Goal: Transaction & Acquisition: Purchase product/service

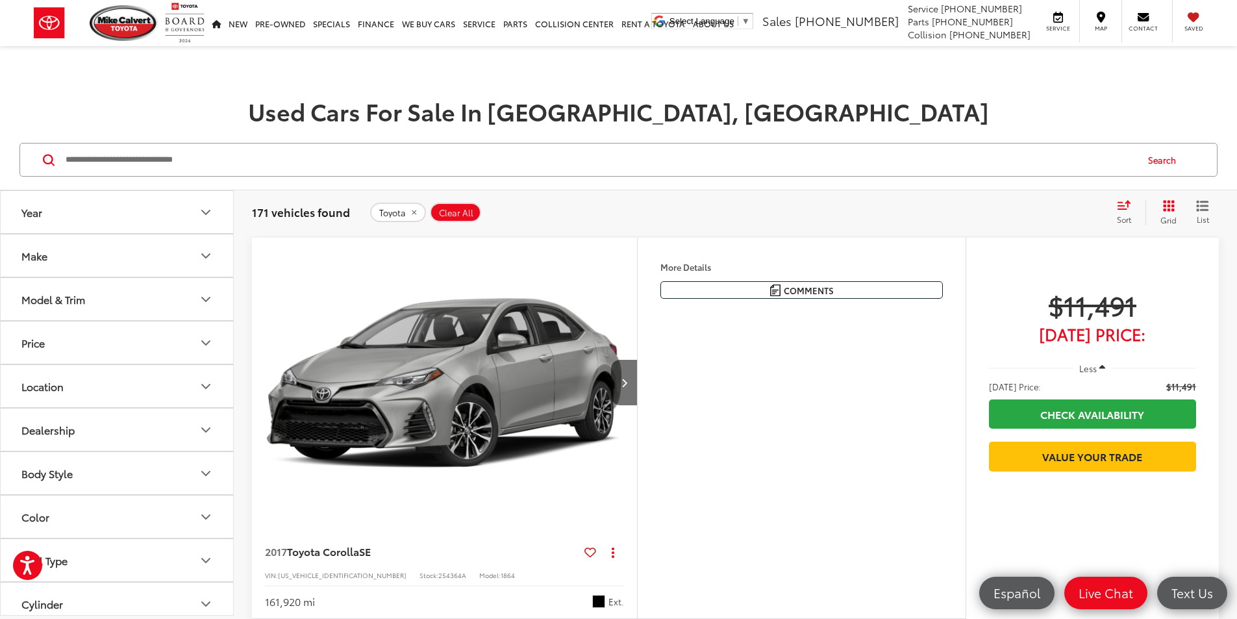
click at [418, 210] on button "Toyota" at bounding box center [398, 212] width 56 height 19
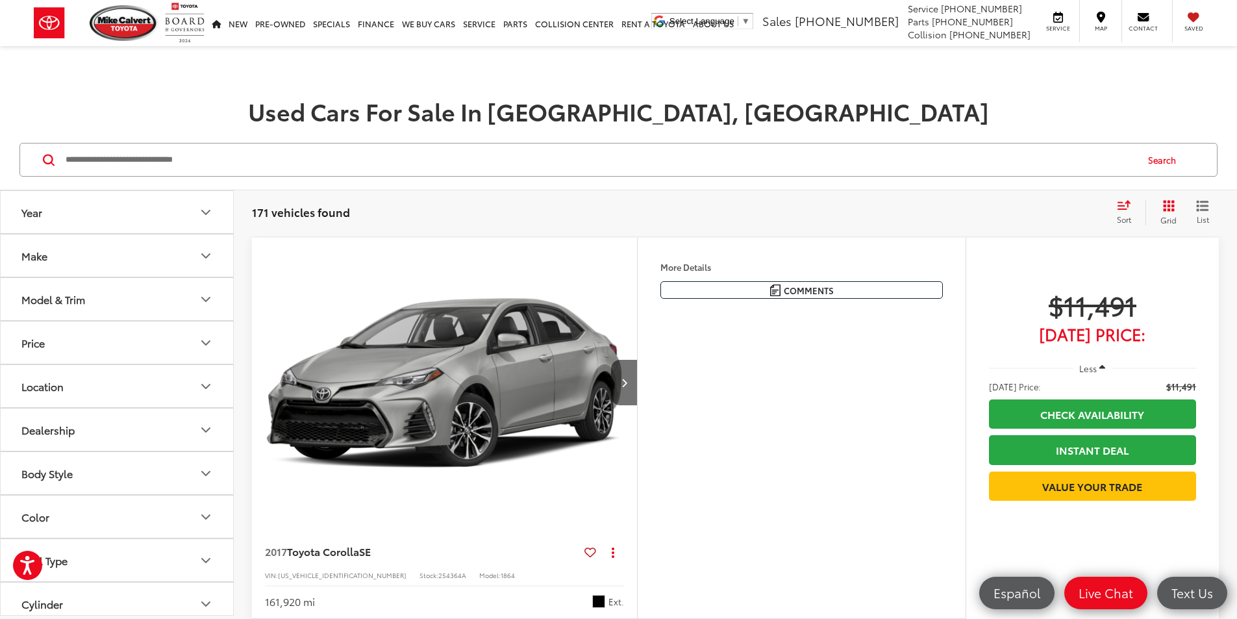
click at [131, 256] on button "Make" at bounding box center [118, 255] width 234 height 42
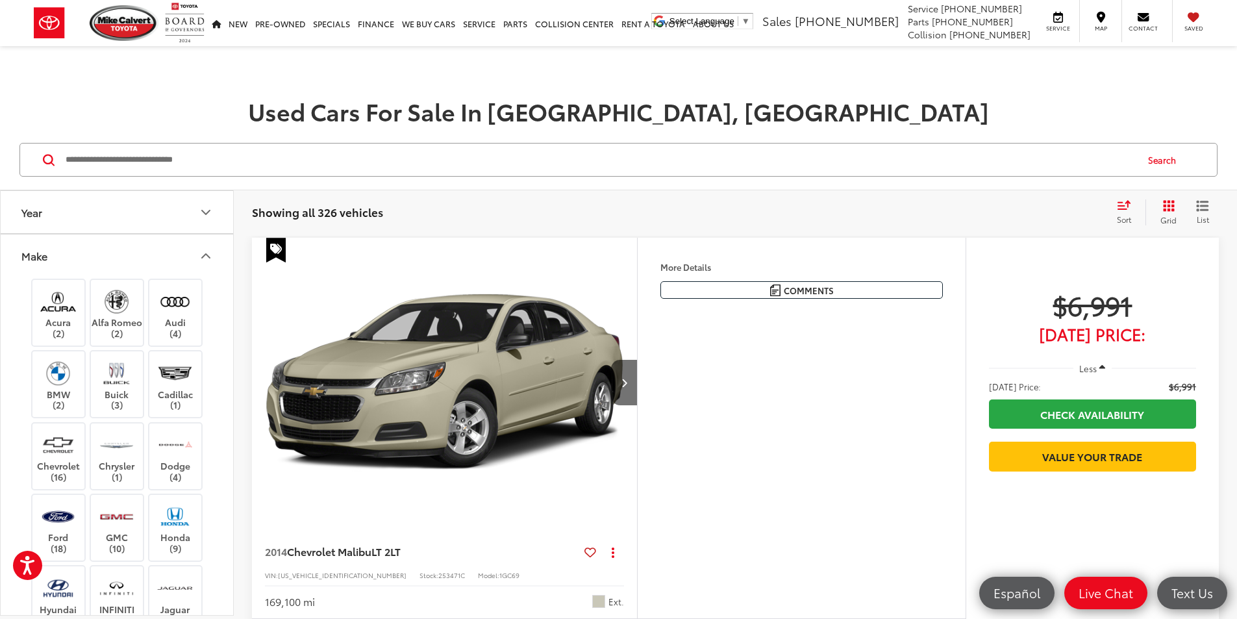
scroll to position [390, 0]
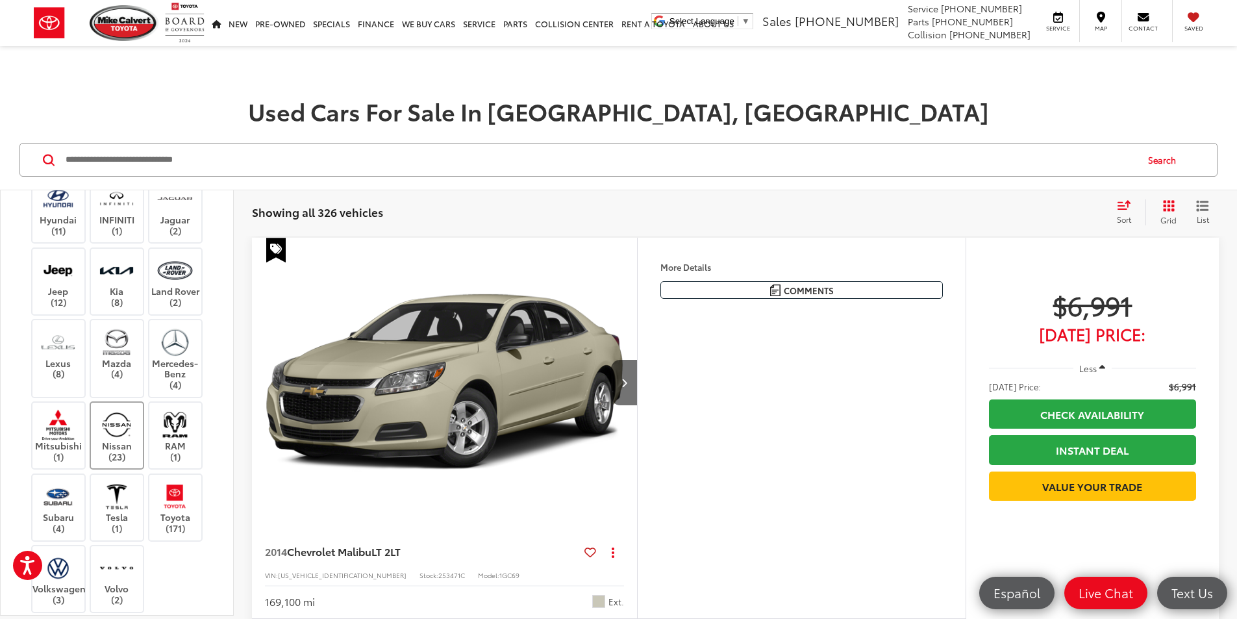
click at [136, 425] on label "Nissan (23)" at bounding box center [117, 435] width 53 height 53
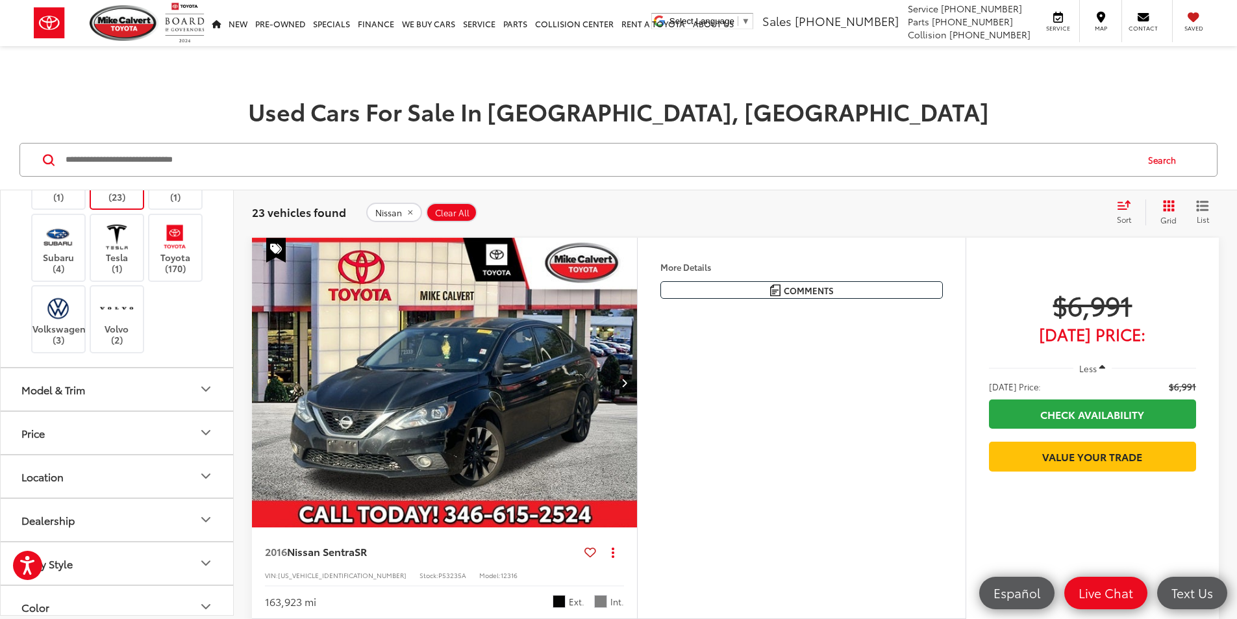
click at [79, 398] on button "Model & Trim" at bounding box center [118, 389] width 234 height 42
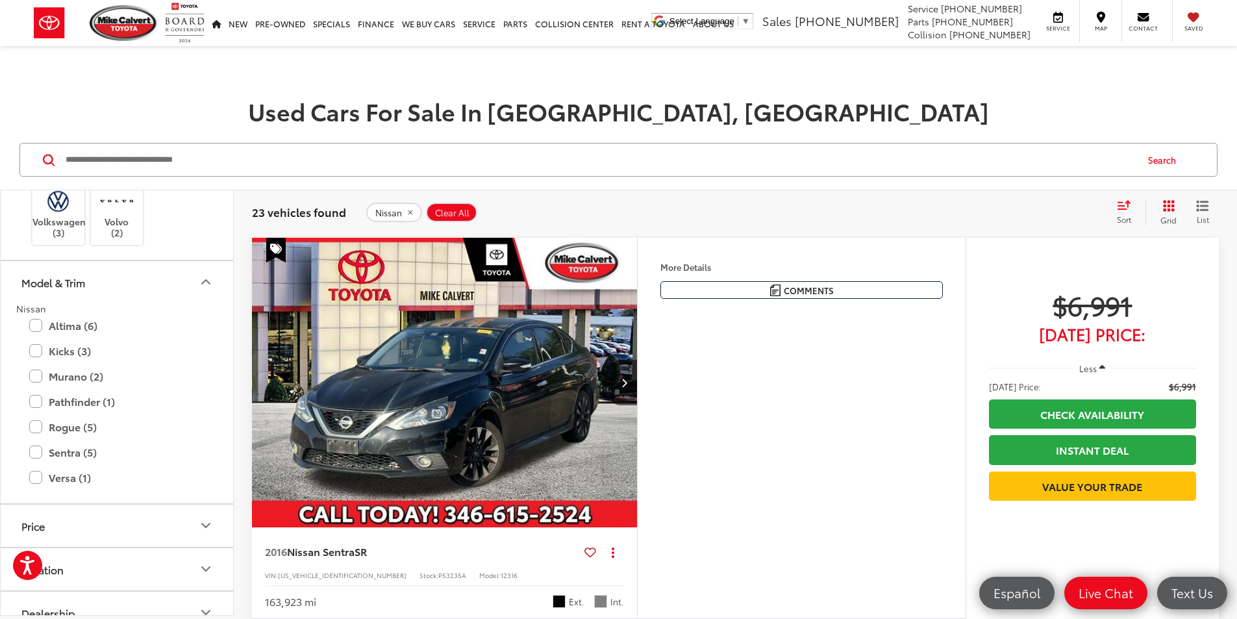
scroll to position [779, 0]
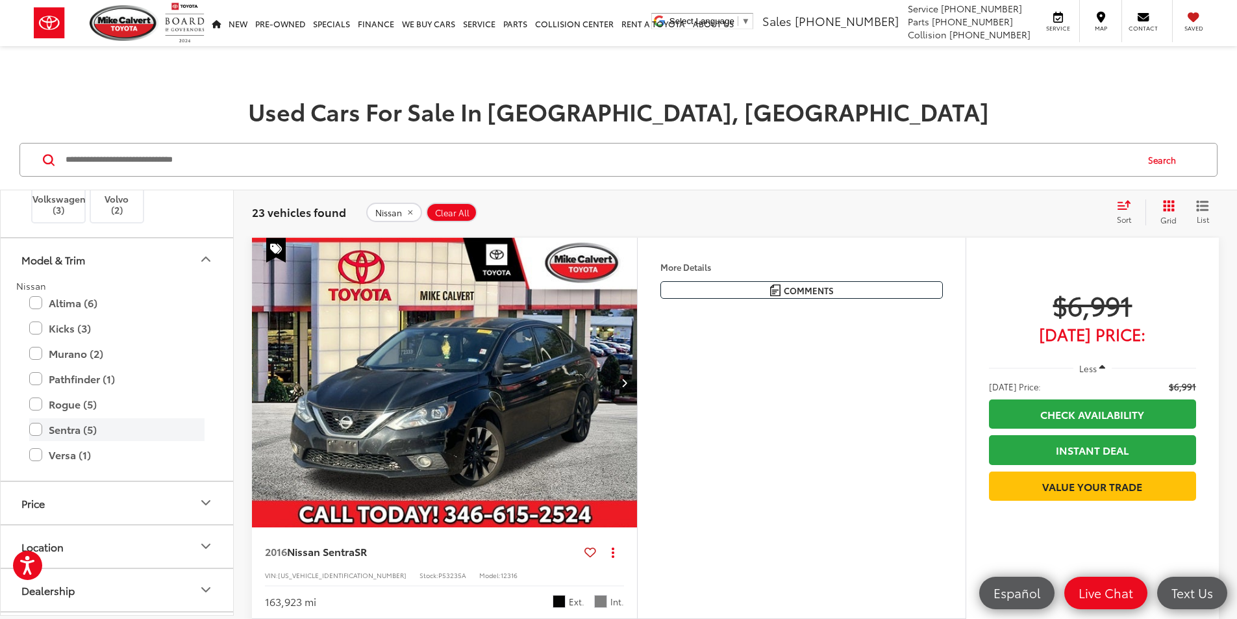
click at [33, 433] on label "Sentra (5)" at bounding box center [116, 429] width 175 height 23
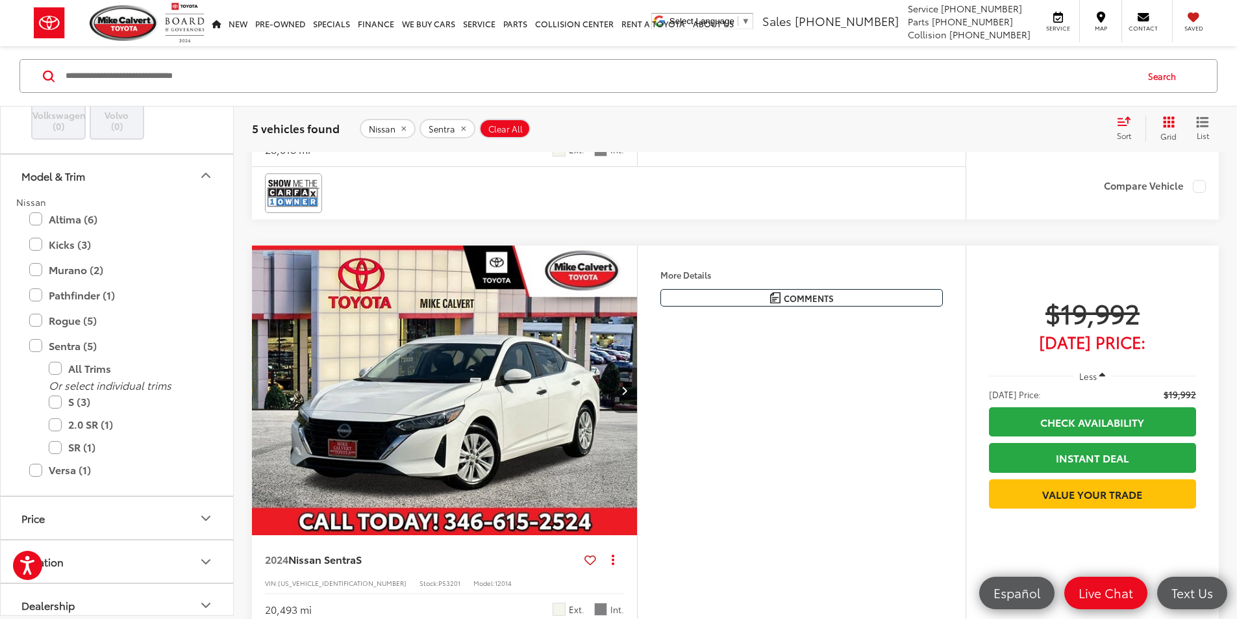
scroll to position [2013, 0]
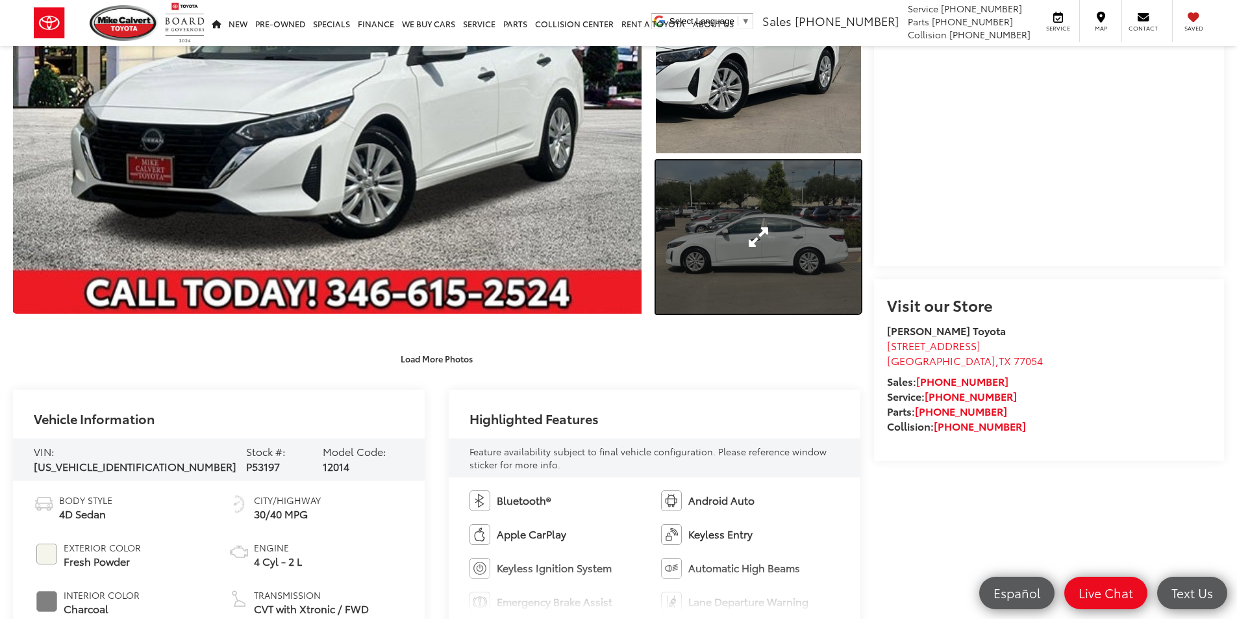
click at [785, 227] on link "Expand Photo 3" at bounding box center [758, 237] width 205 height 154
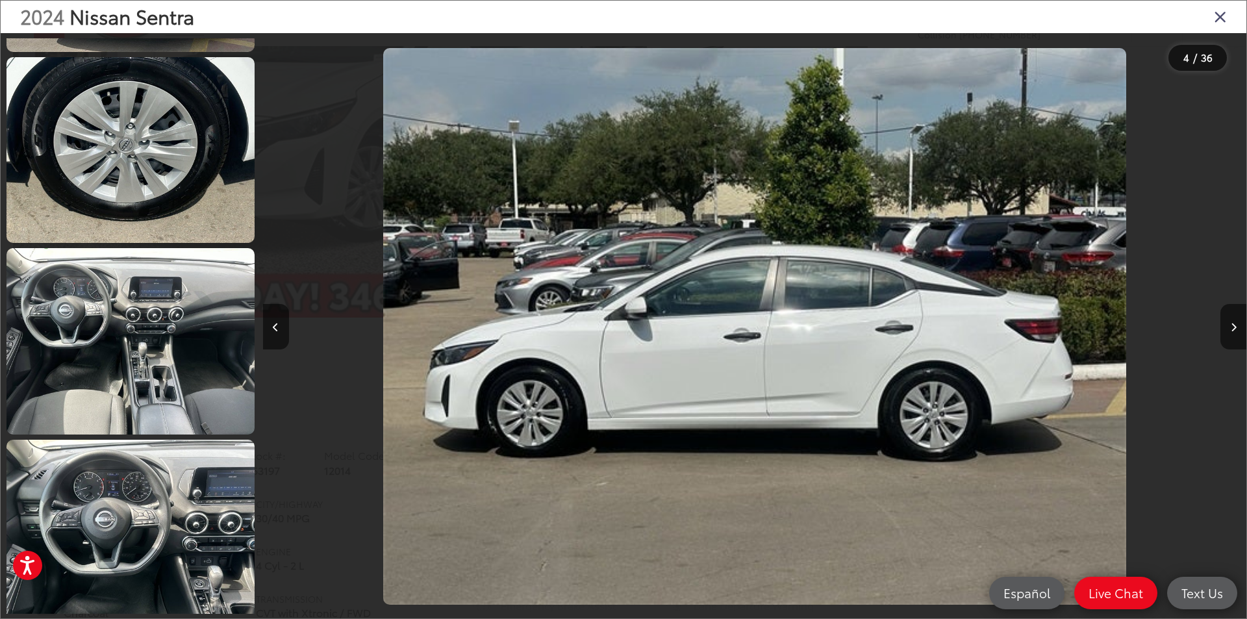
scroll to position [1264, 0]
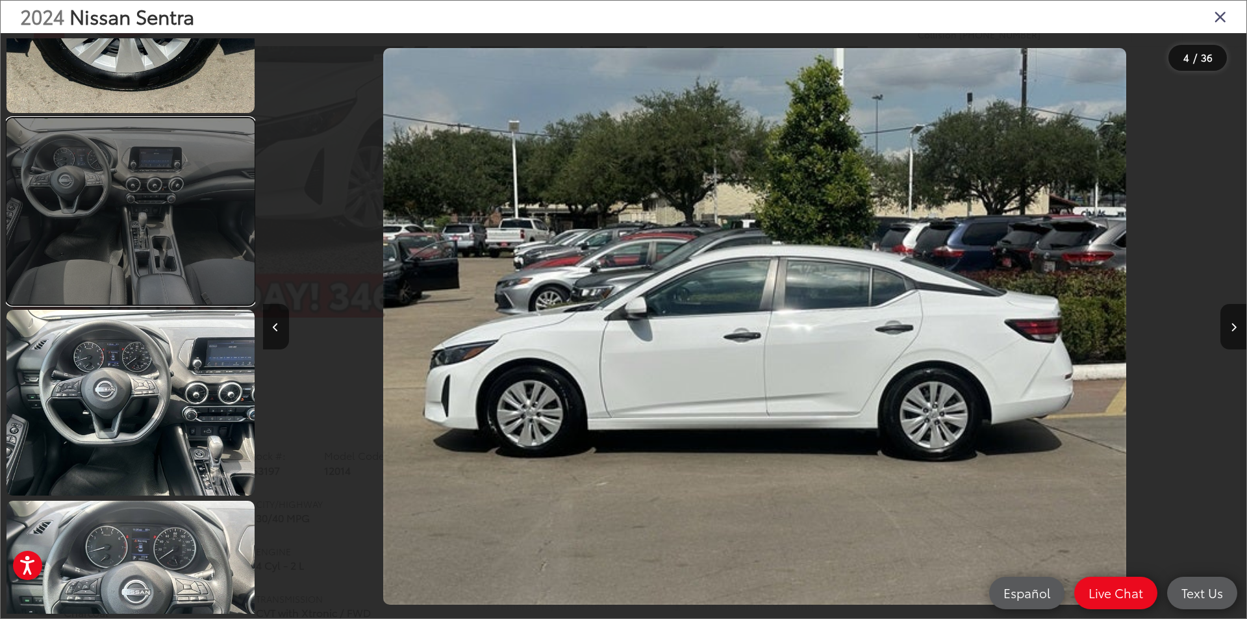
click at [138, 257] on link at bounding box center [130, 211] width 248 height 186
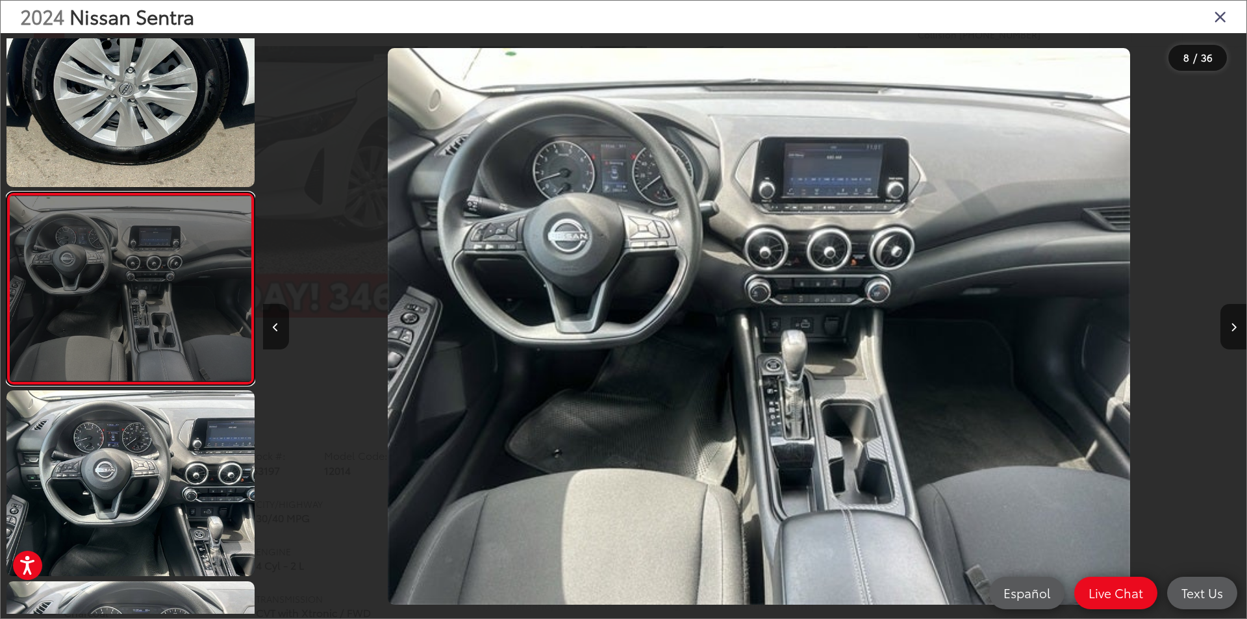
scroll to position [0, 6883]
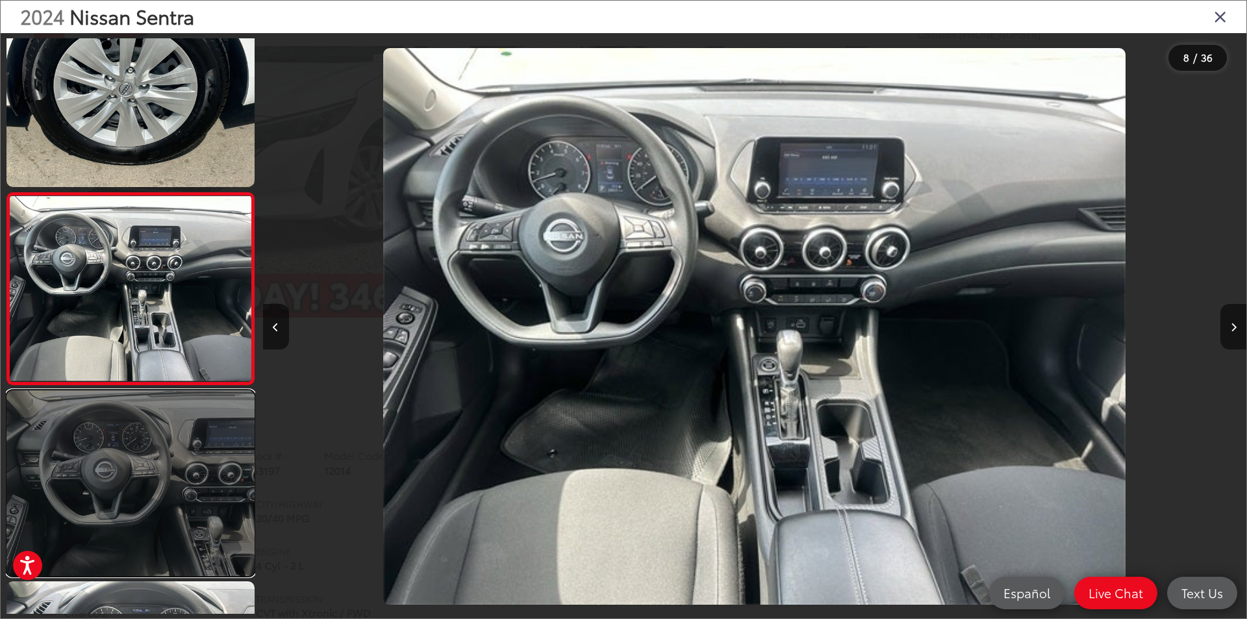
click at [137, 450] on link at bounding box center [130, 483] width 248 height 186
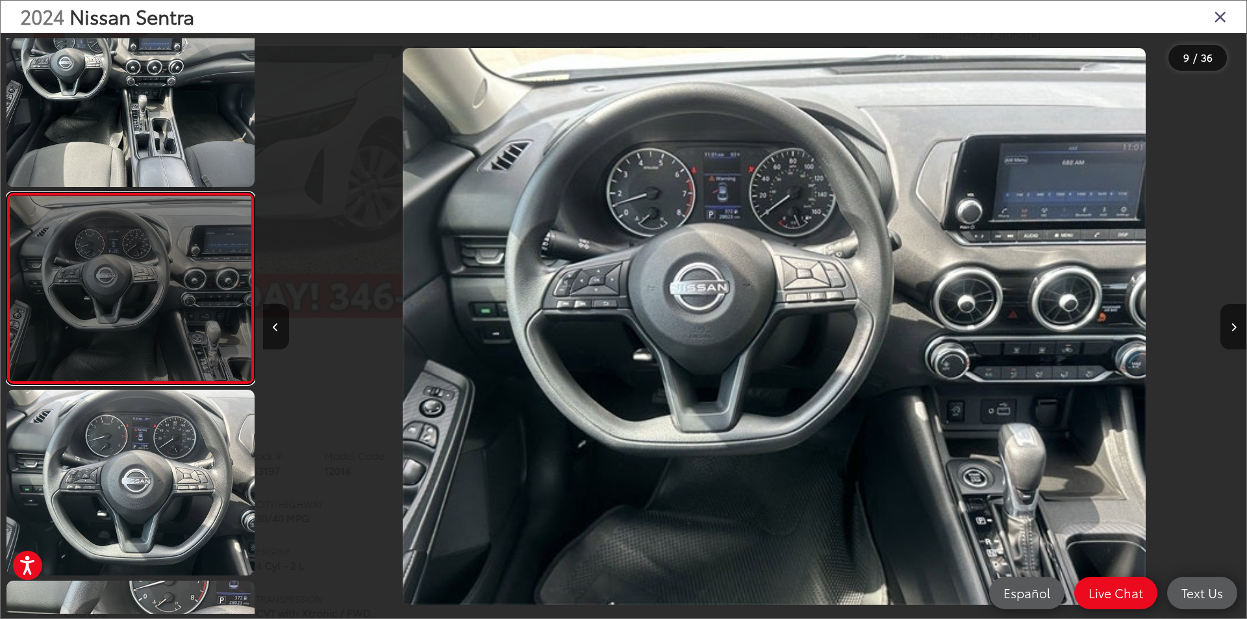
scroll to position [0, 7866]
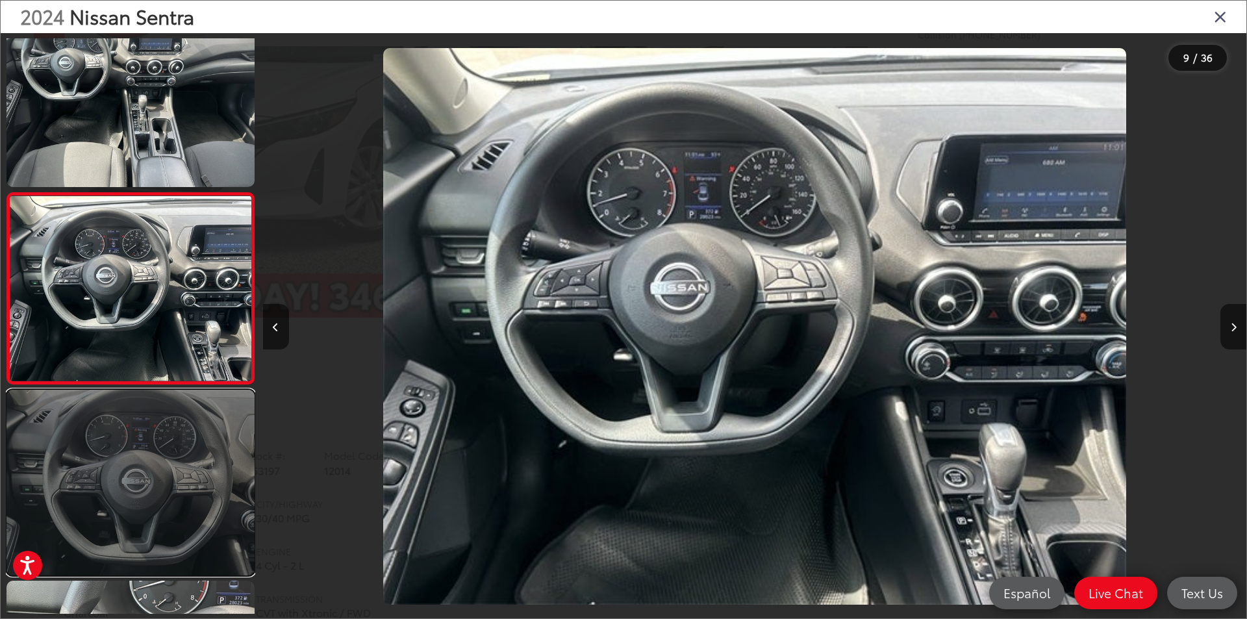
click at [179, 455] on link at bounding box center [130, 483] width 248 height 186
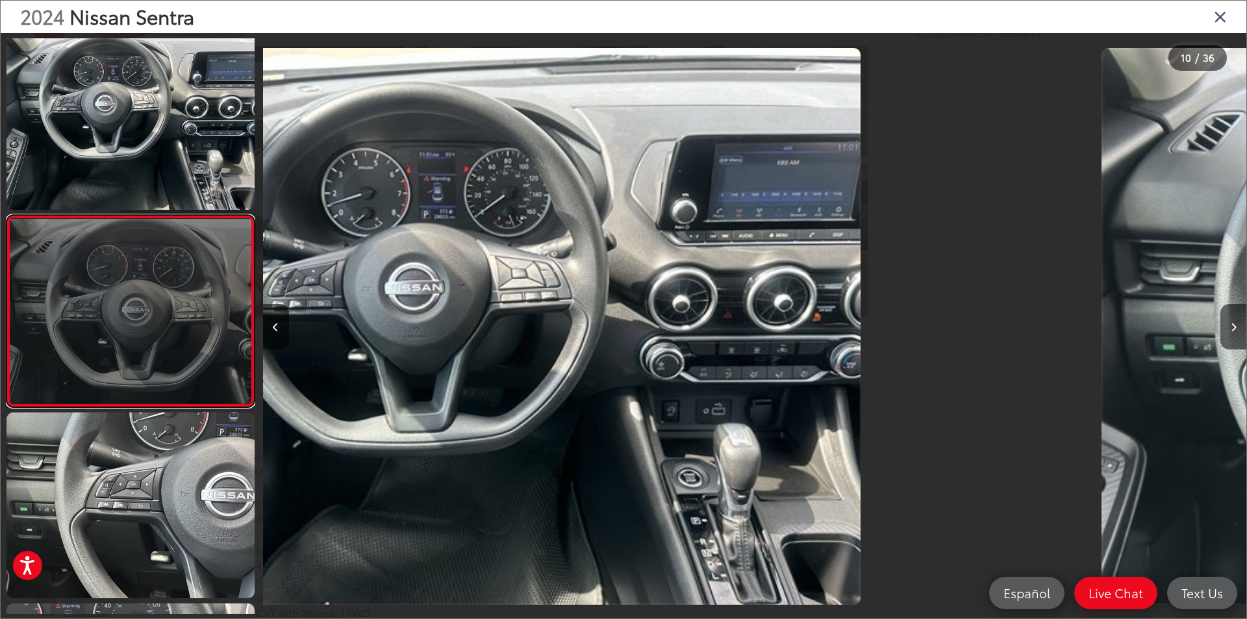
scroll to position [1566, 0]
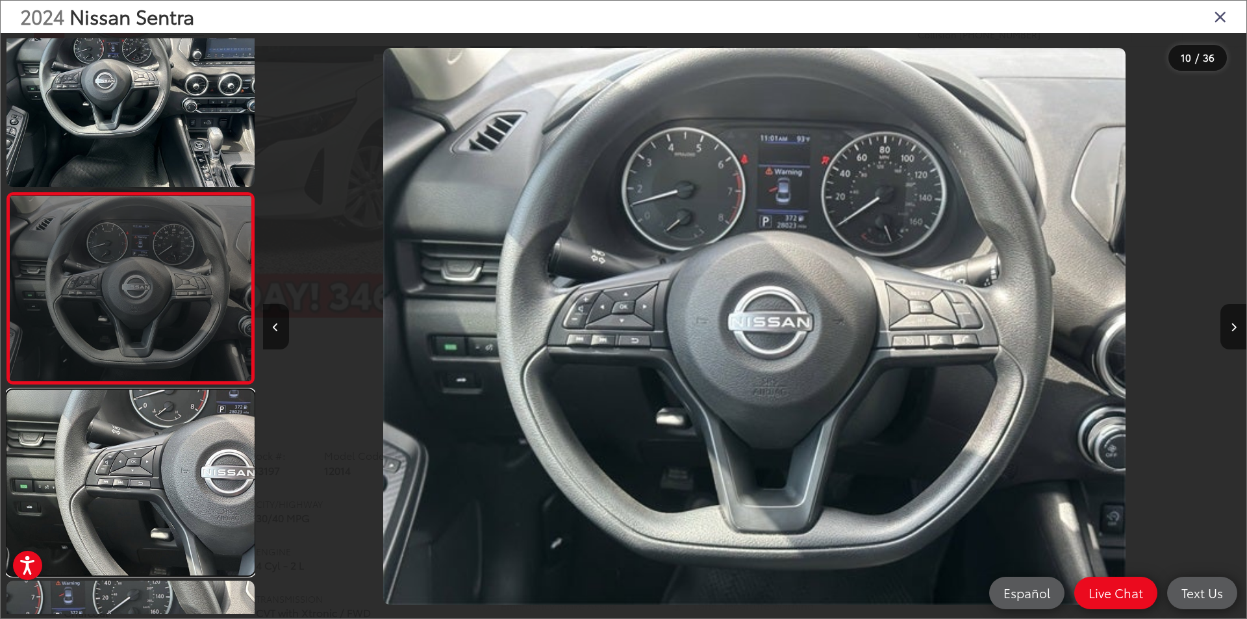
click at [179, 455] on link at bounding box center [130, 483] width 248 height 186
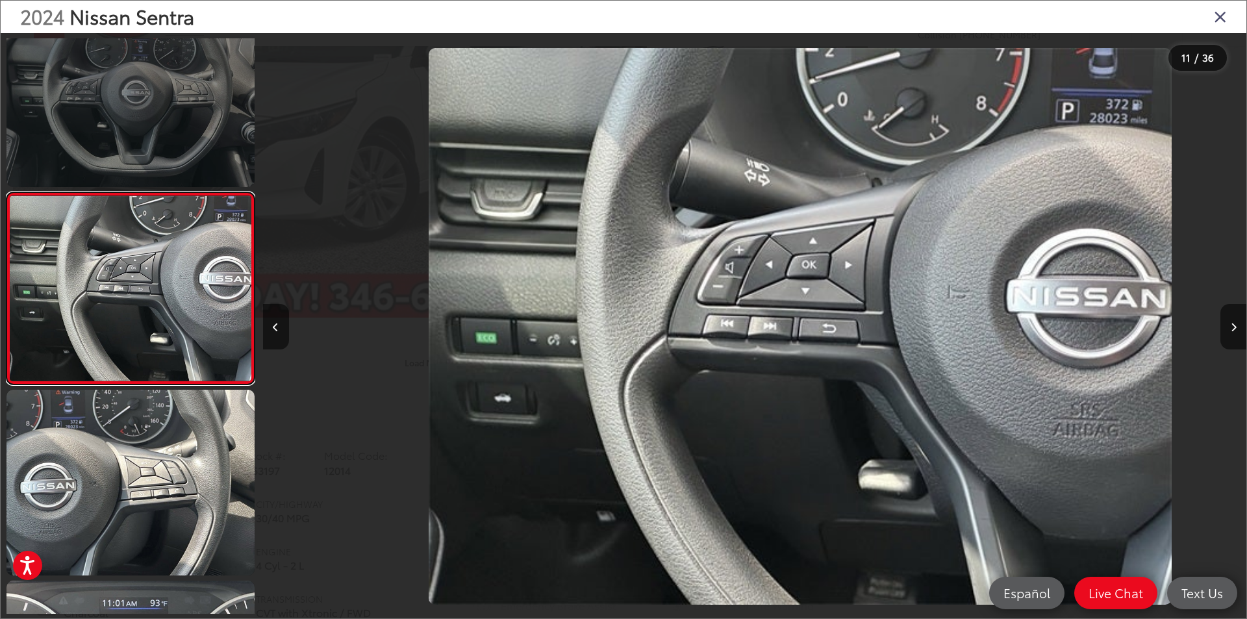
scroll to position [0, 9833]
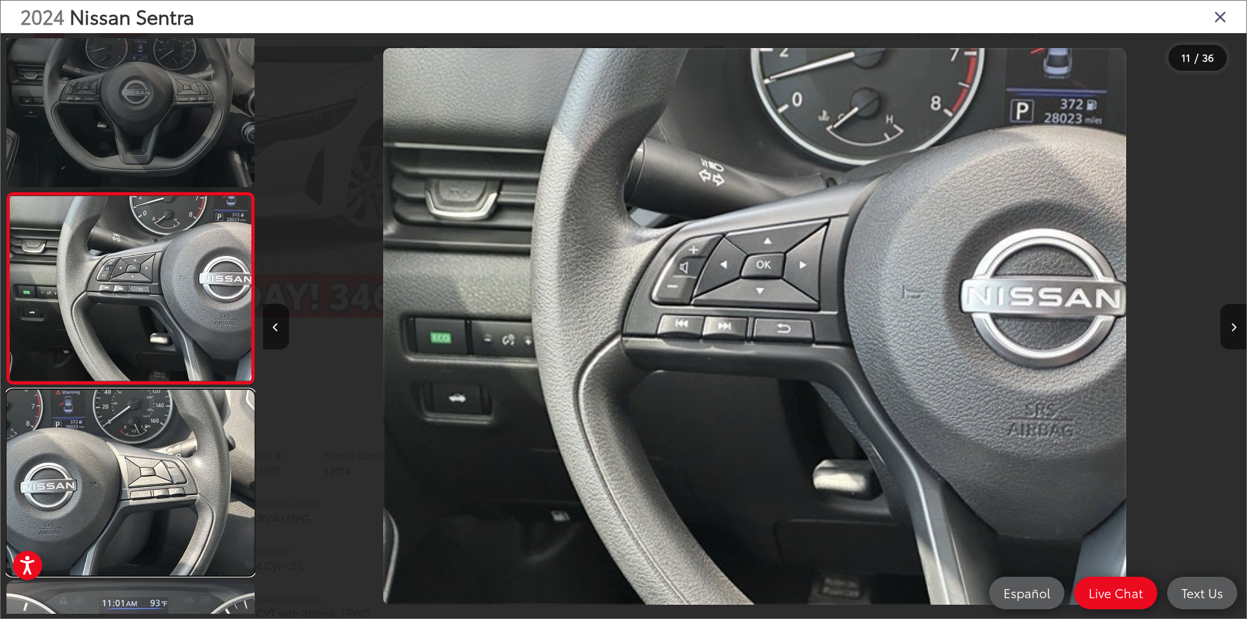
click at [179, 455] on link at bounding box center [130, 483] width 248 height 186
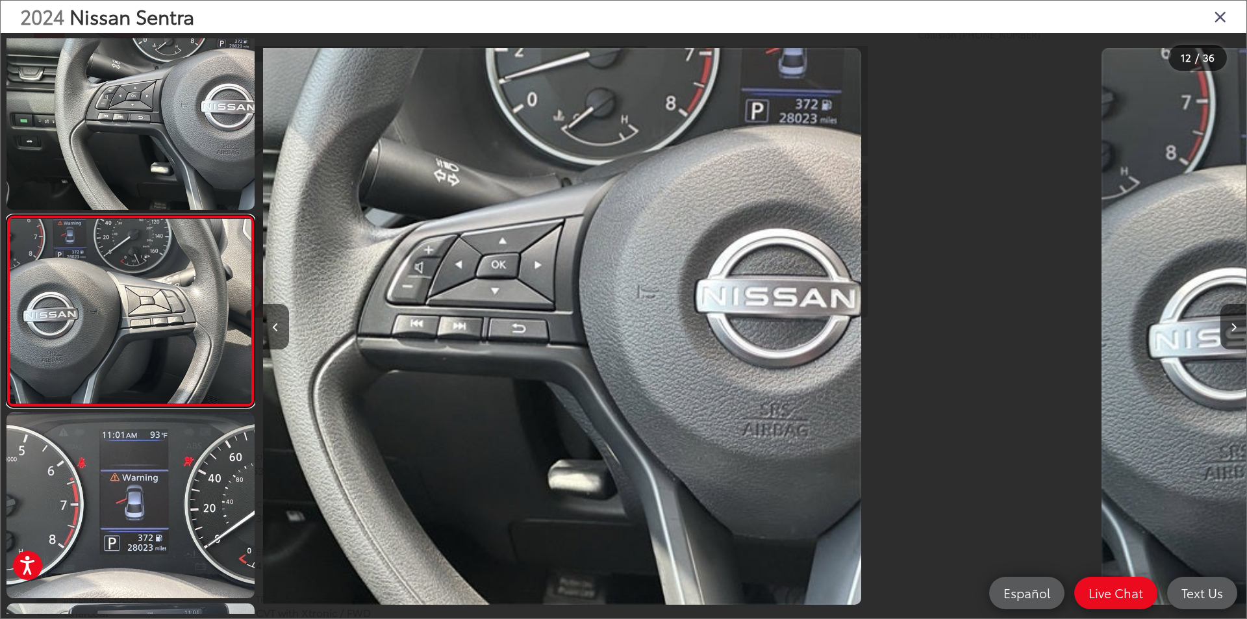
scroll to position [1948, 0]
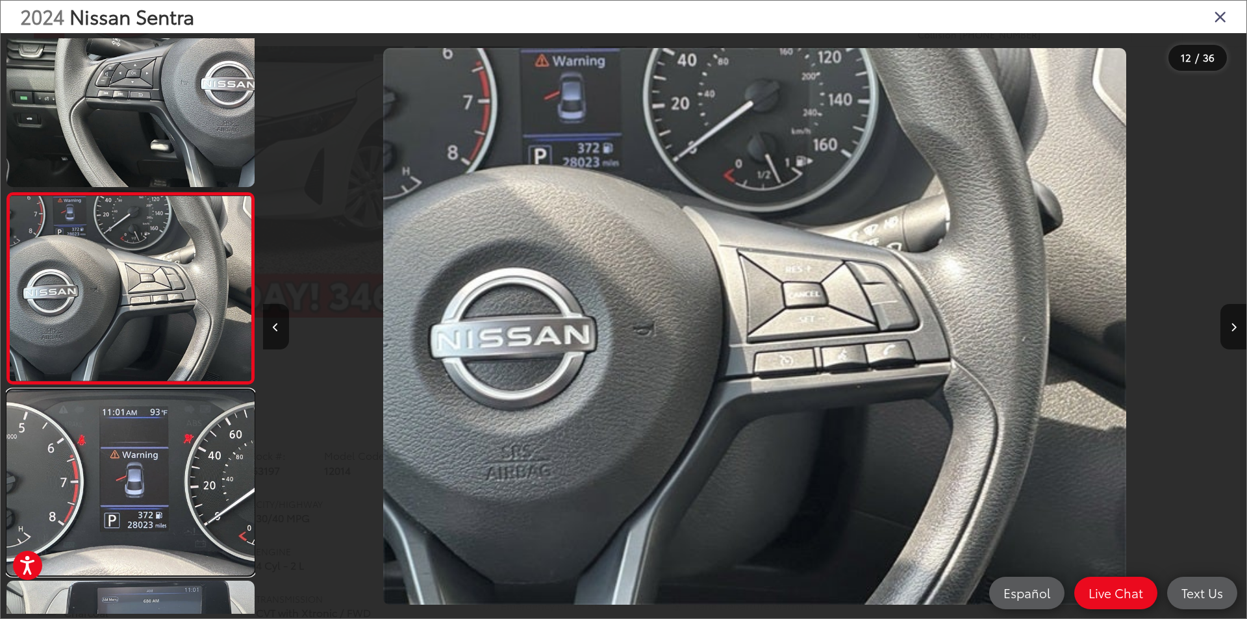
click at [179, 455] on link at bounding box center [130, 483] width 248 height 186
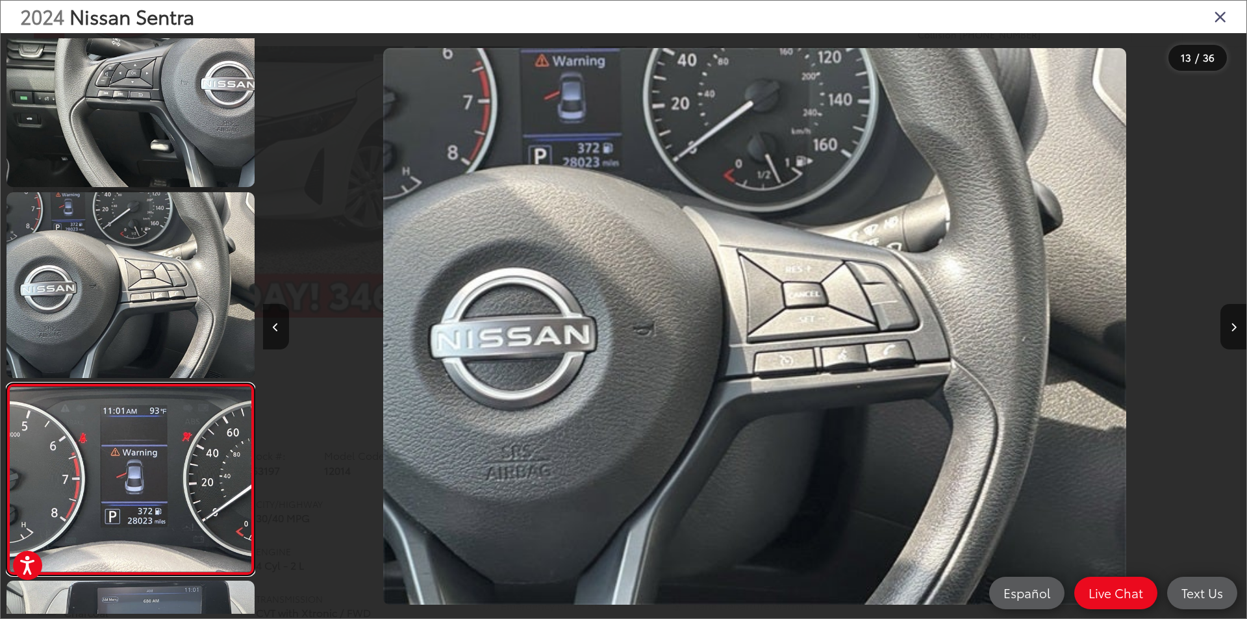
scroll to position [0, 0]
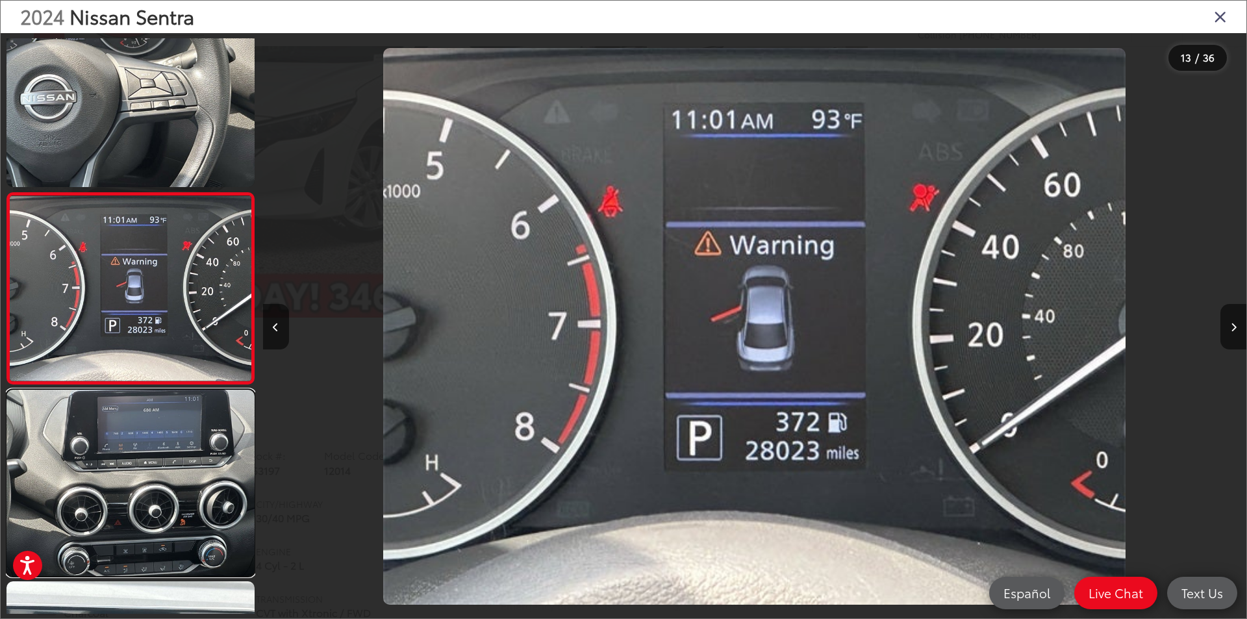
click at [179, 455] on link at bounding box center [130, 483] width 248 height 186
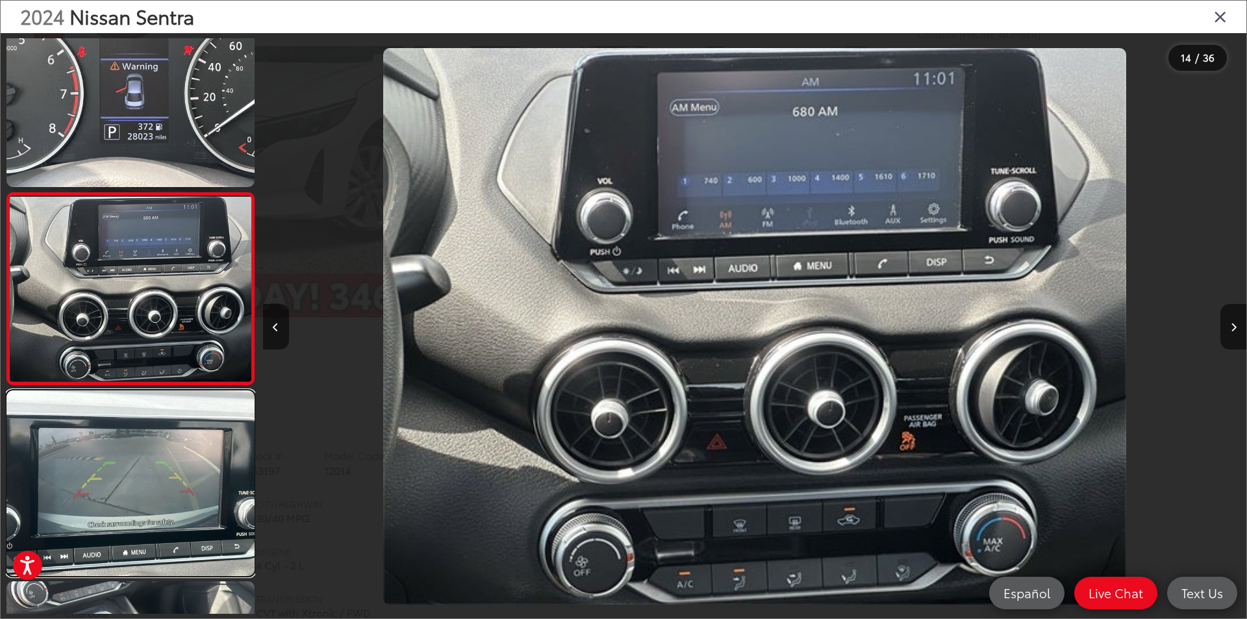
click at [179, 455] on link at bounding box center [130, 483] width 248 height 186
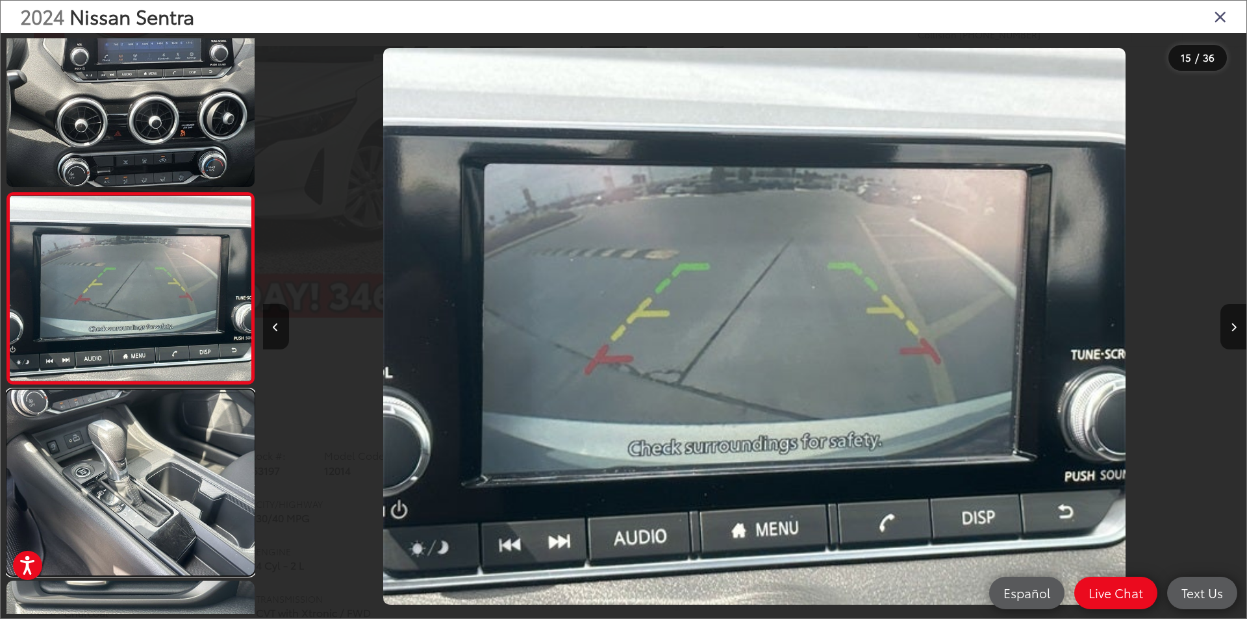
click at [179, 455] on link at bounding box center [130, 483] width 248 height 186
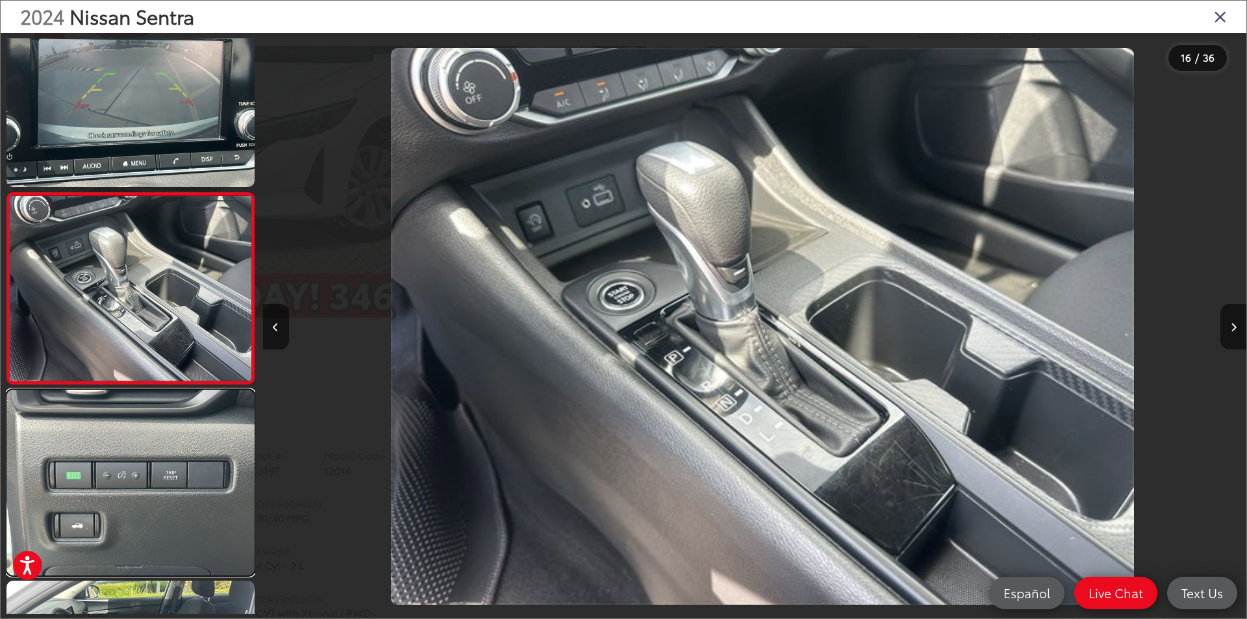
click at [179, 455] on link at bounding box center [130, 483] width 248 height 186
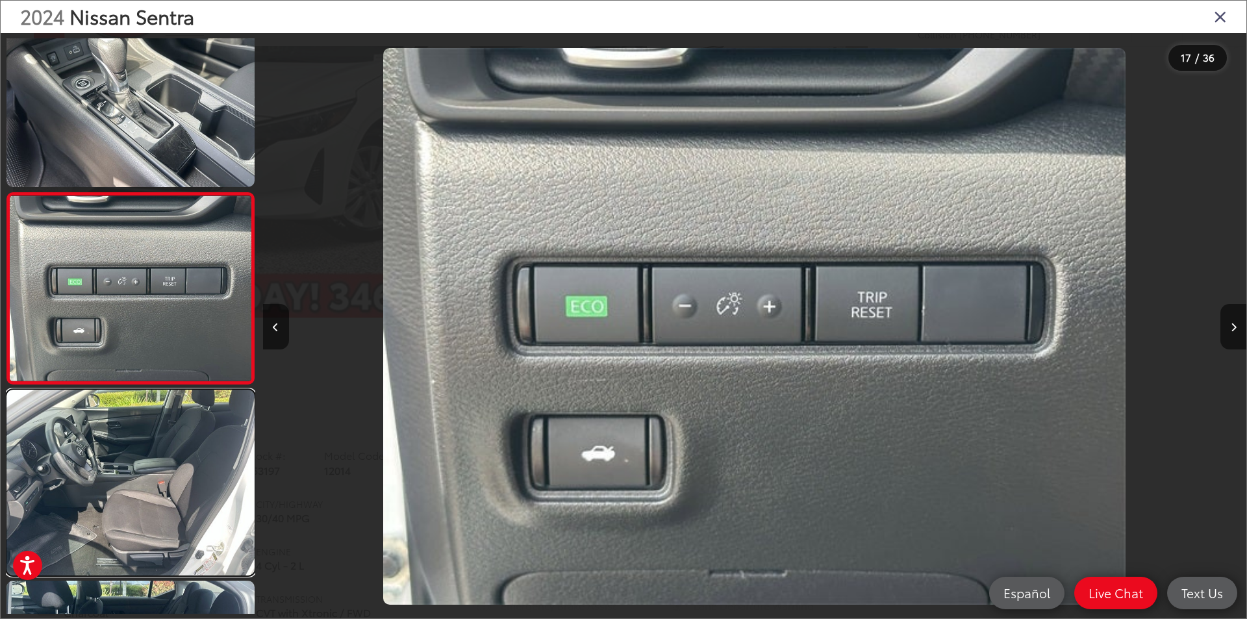
click at [179, 455] on link at bounding box center [130, 483] width 248 height 186
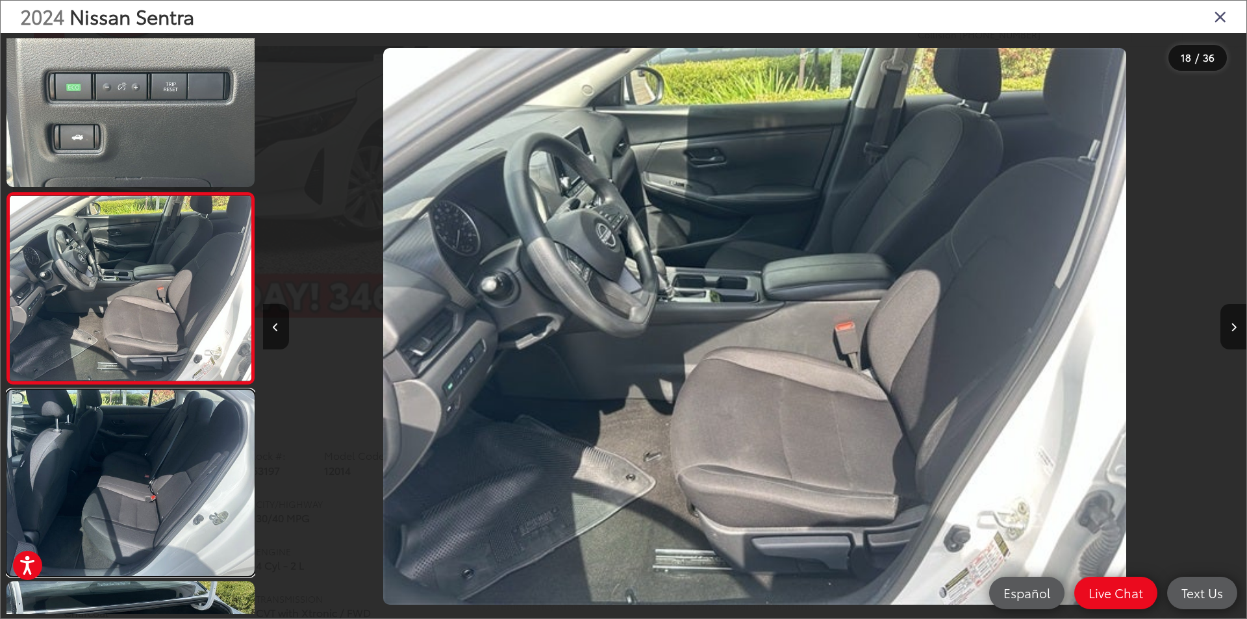
click at [179, 455] on link at bounding box center [130, 483] width 248 height 186
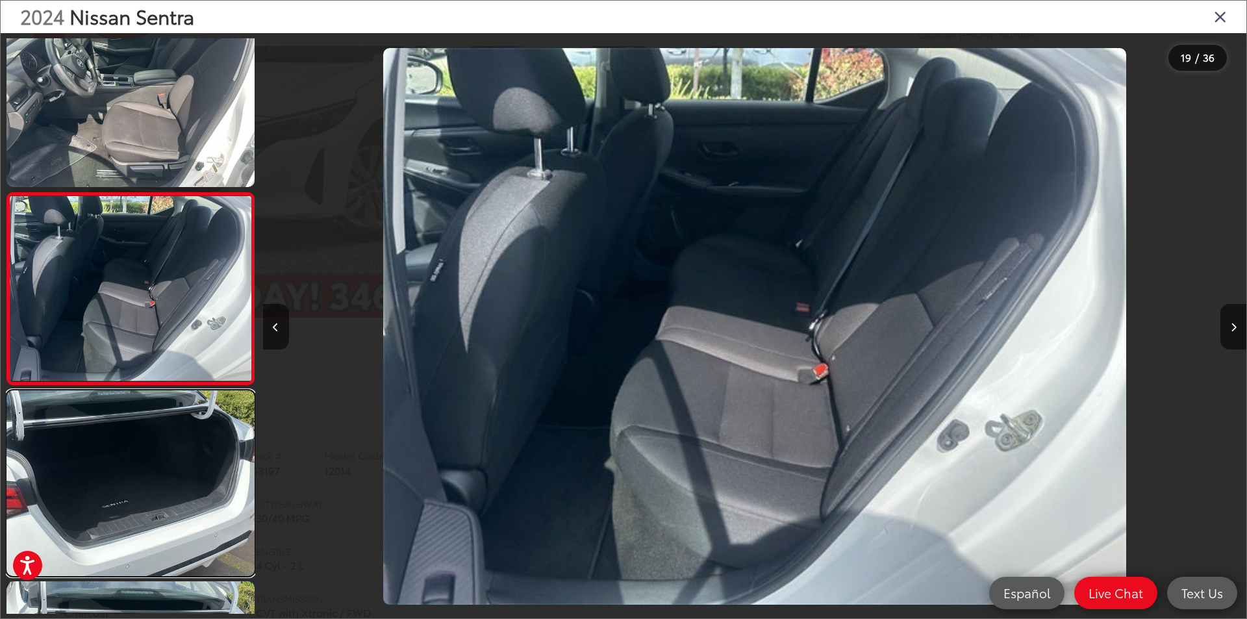
click at [179, 455] on link at bounding box center [130, 483] width 248 height 186
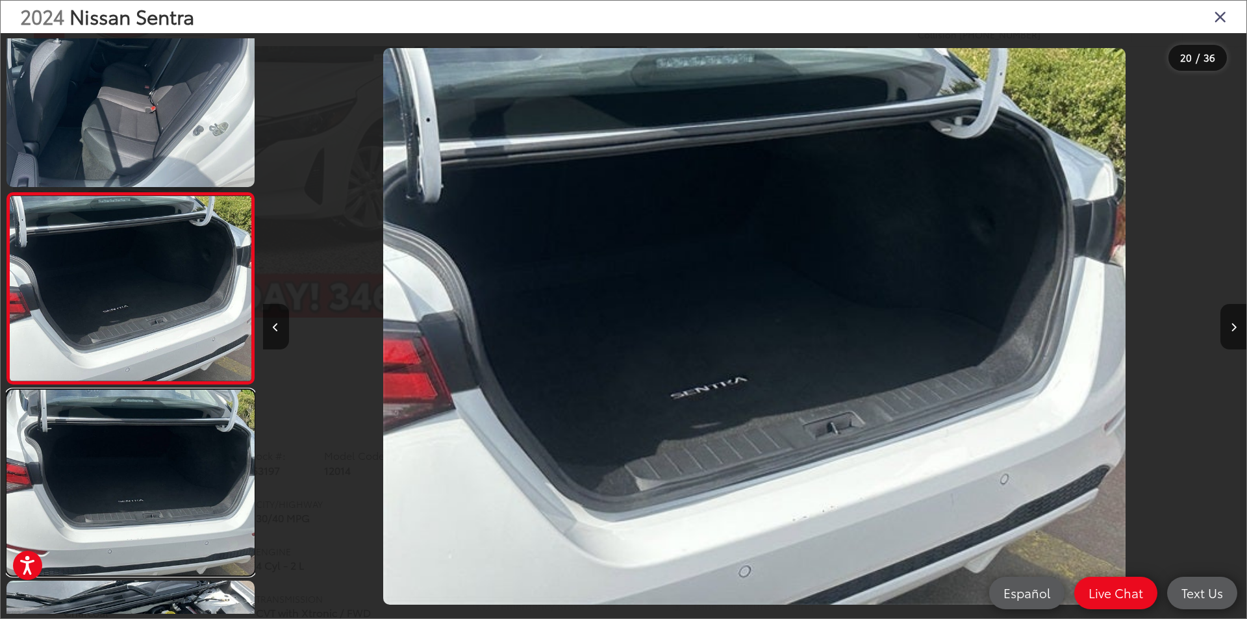
click at [179, 455] on link at bounding box center [130, 483] width 248 height 186
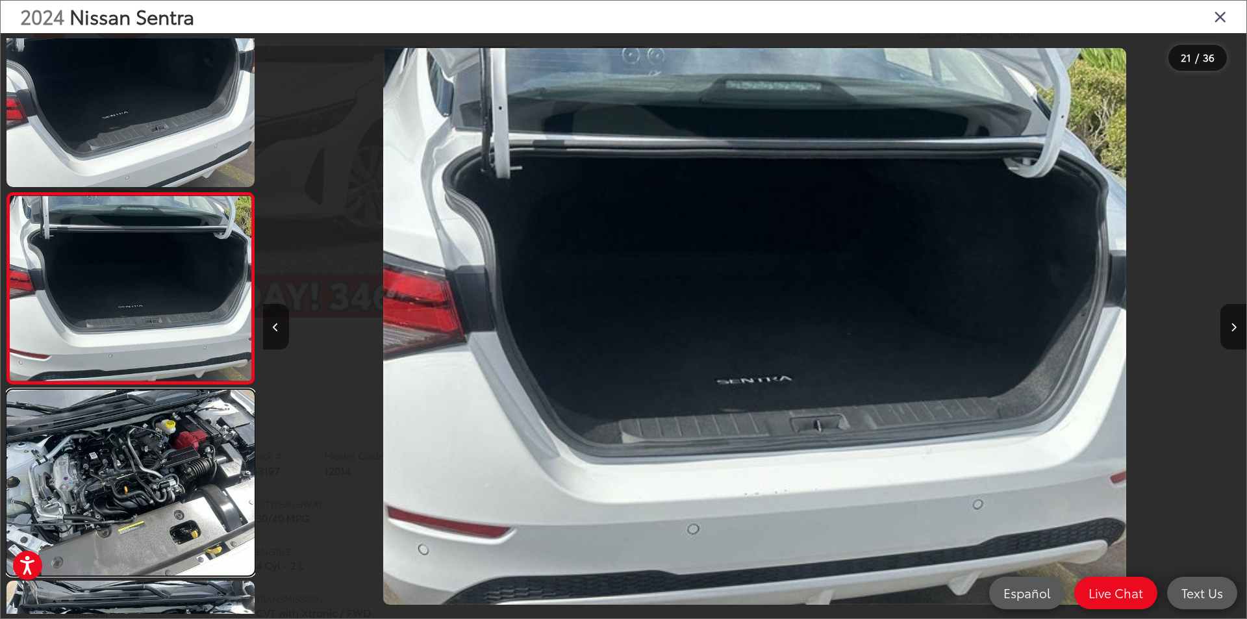
click at [179, 455] on link at bounding box center [130, 483] width 248 height 186
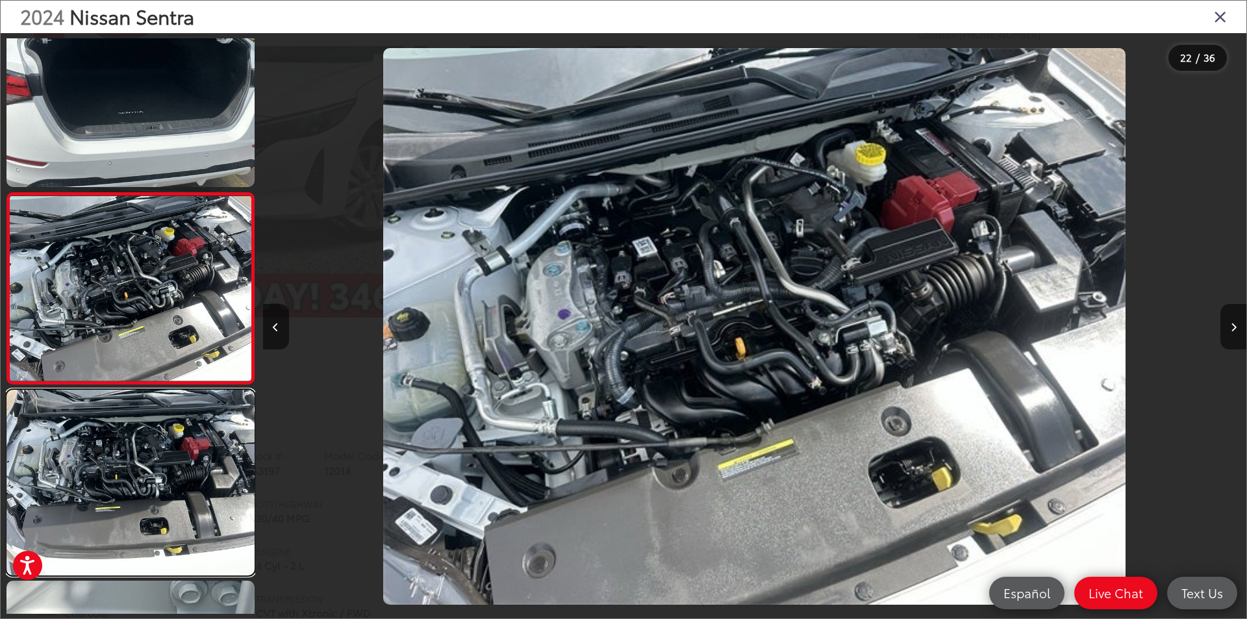
click at [179, 455] on link at bounding box center [130, 483] width 248 height 186
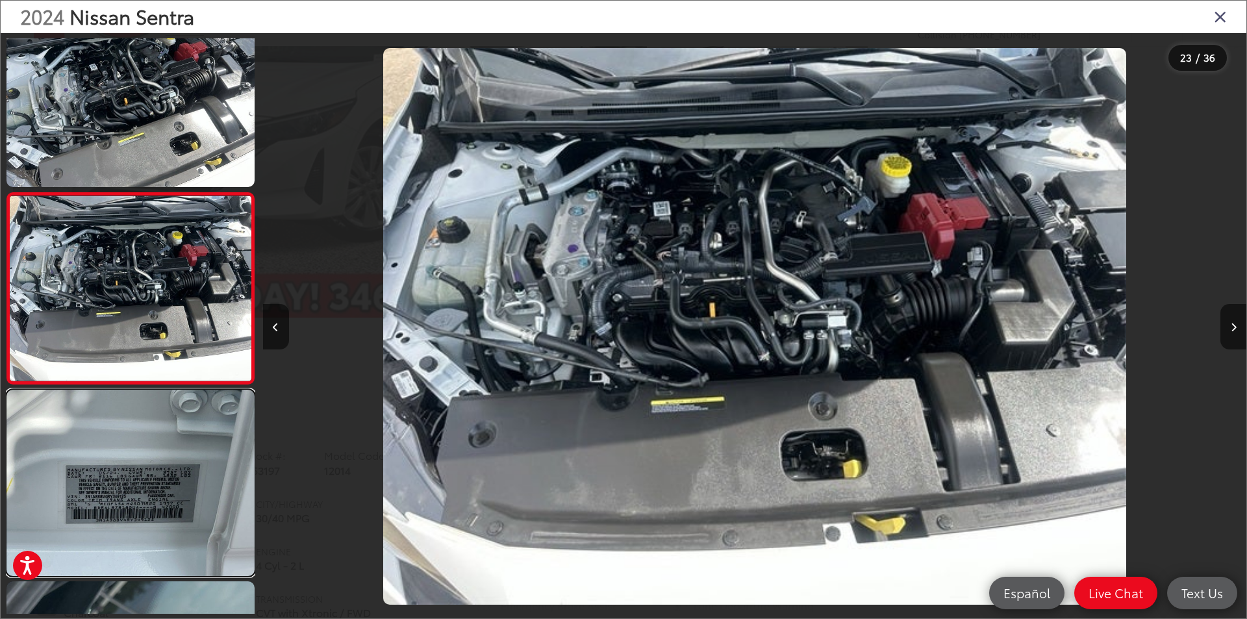
click at [179, 455] on link at bounding box center [130, 483] width 248 height 186
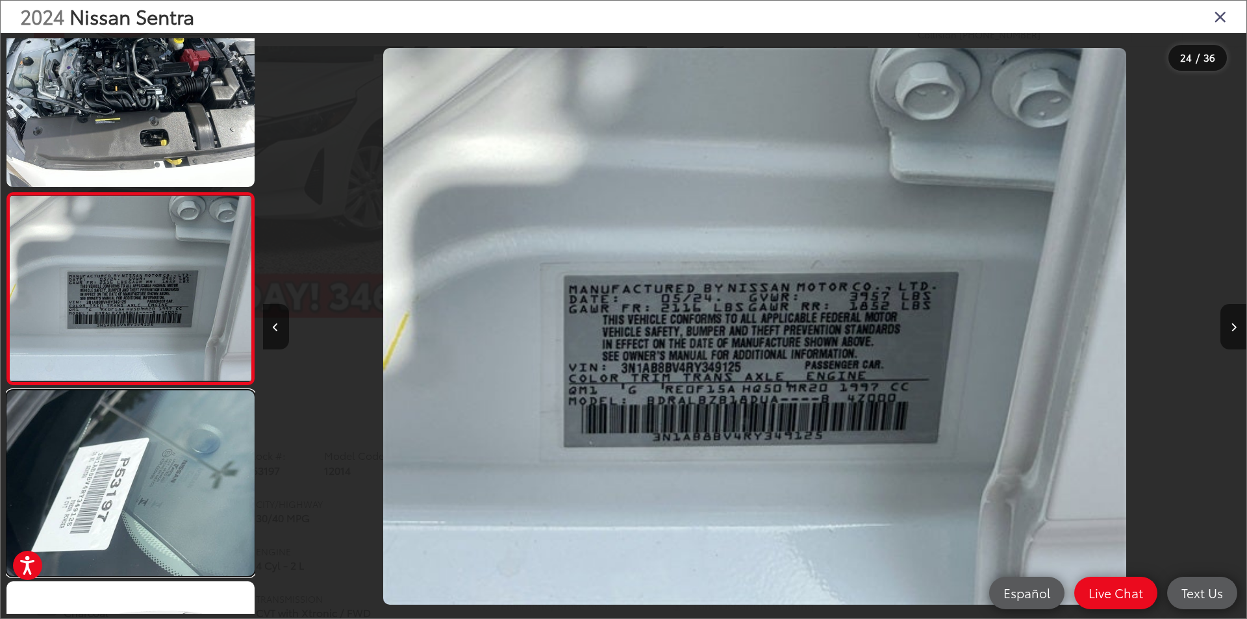
click at [179, 455] on link at bounding box center [130, 483] width 248 height 186
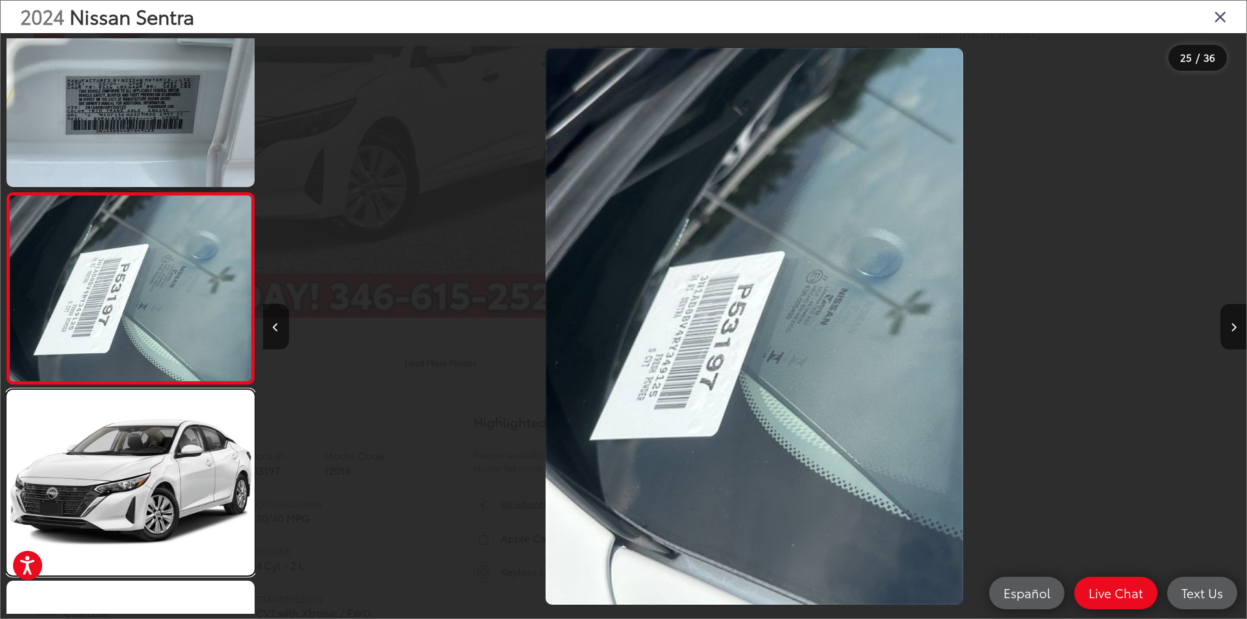
click at [179, 455] on link at bounding box center [130, 483] width 248 height 186
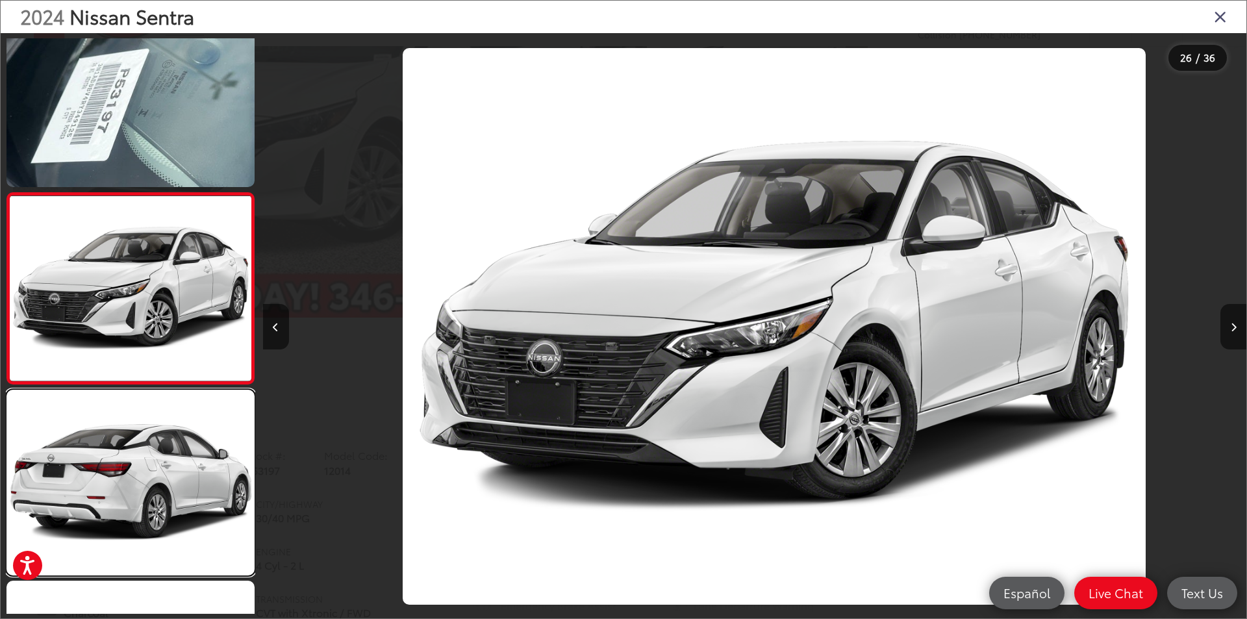
click at [179, 455] on link at bounding box center [130, 483] width 248 height 186
